Goal: Book appointment/travel/reservation

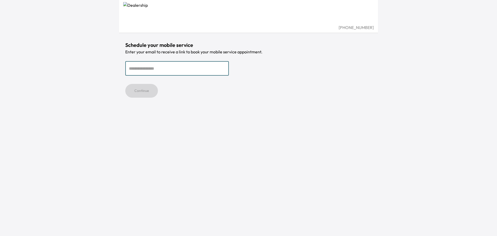
click at [323, 56] on div "Schedule your mobile service Enter your email to receive a link to book your mo…" at bounding box center [248, 69] width 246 height 56
drag, startPoint x: 168, startPoint y: 71, endPoint x: 277, endPoint y: 109, distance: 115.8
click at [168, 71] on input "email" at bounding box center [177, 68] width 104 height 14
type input "**********"
click at [161, 94] on div "Continue" at bounding box center [248, 91] width 246 height 14
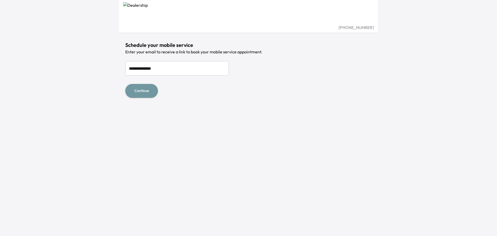
click at [145, 91] on button "Continue" at bounding box center [141, 91] width 33 height 14
